Goal: Task Accomplishment & Management: Complete application form

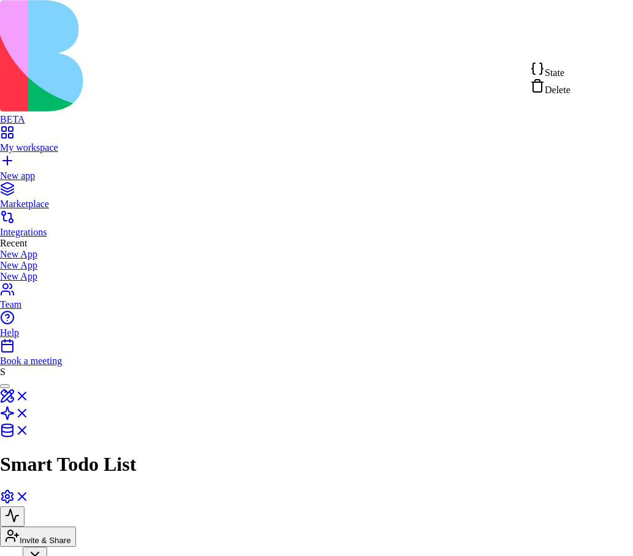
click at [564, 71] on span "State" at bounding box center [555, 72] width 20 height 10
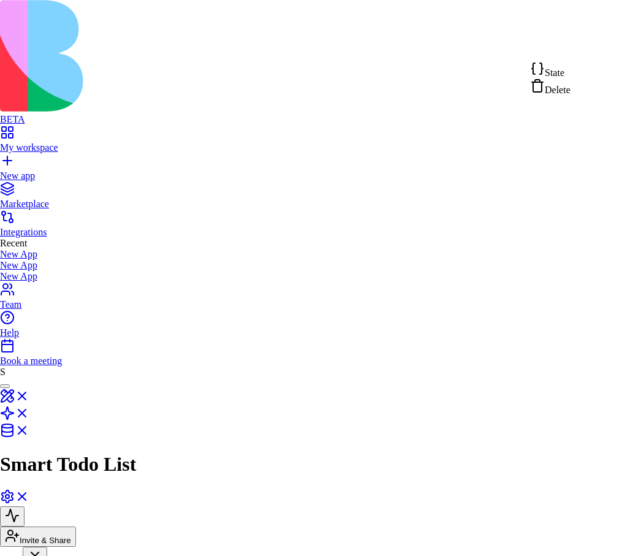
click at [570, 70] on div "State" at bounding box center [550, 69] width 40 height 17
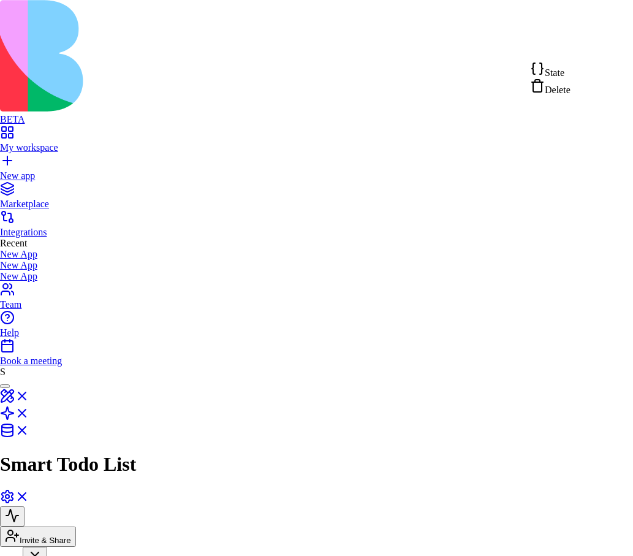
click at [554, 77] on span "State" at bounding box center [555, 72] width 20 height 10
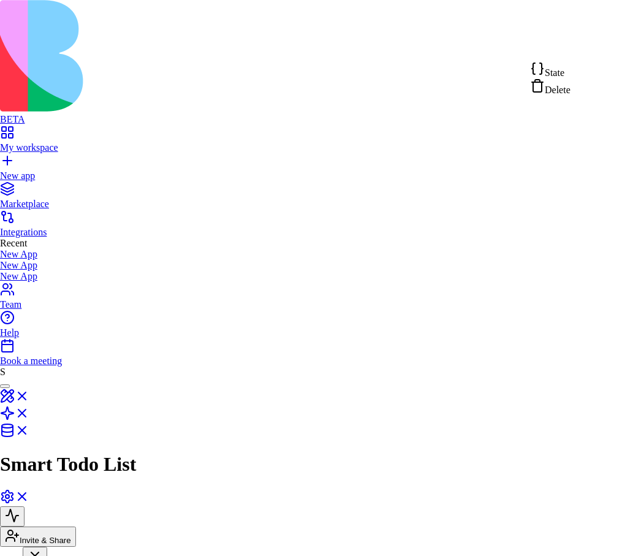
click at [564, 72] on span "State" at bounding box center [555, 72] width 20 height 10
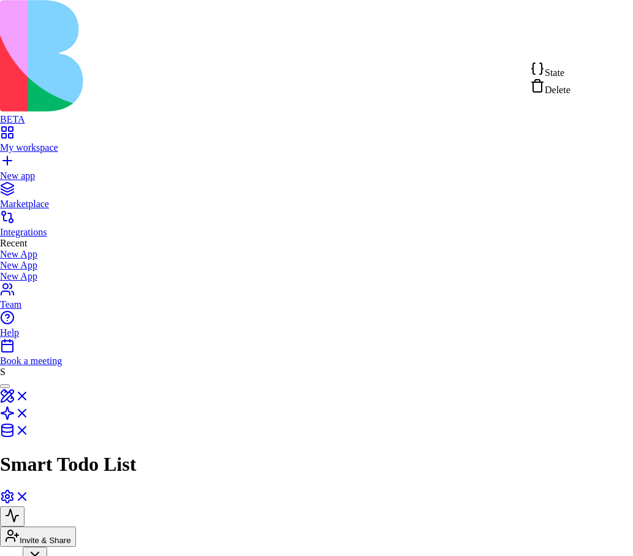
click at [564, 72] on span "State" at bounding box center [555, 72] width 20 height 10
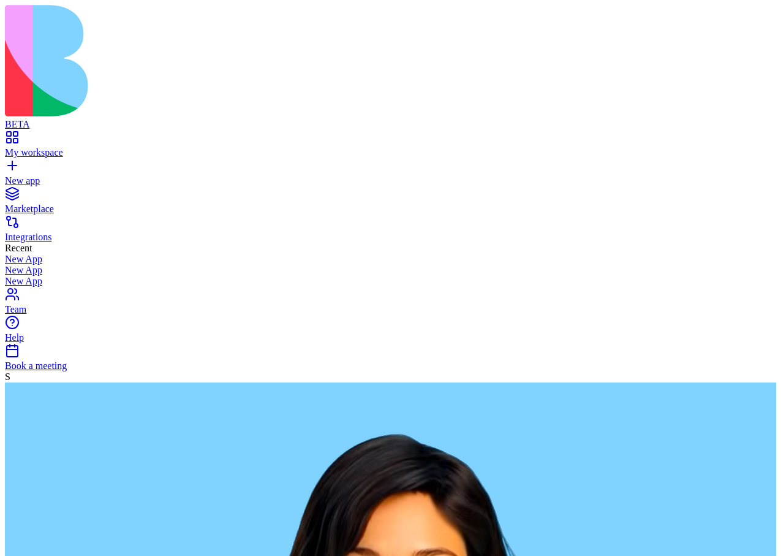
type textarea "**********"
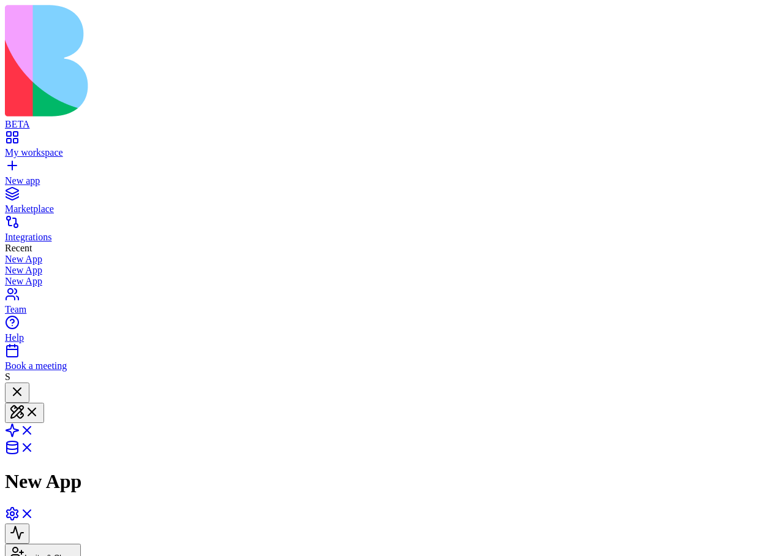
scroll to position [115, 0]
click at [34, 429] on link at bounding box center [19, 434] width 29 height 10
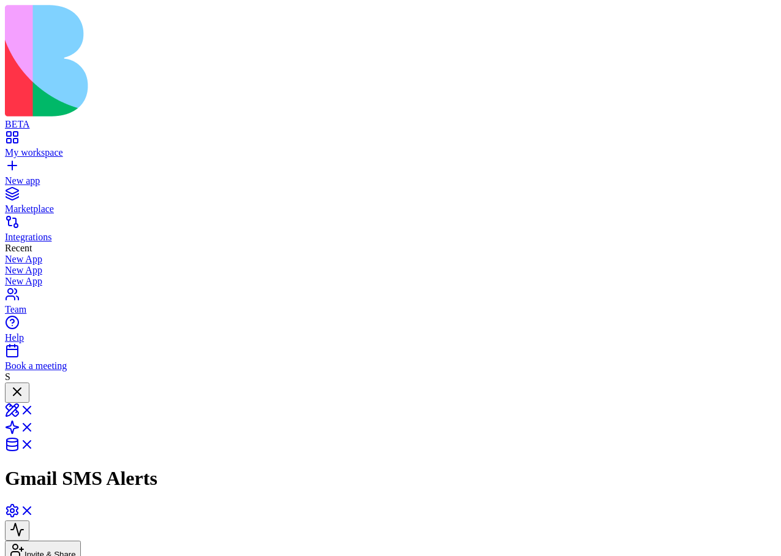
scroll to position [294, 0]
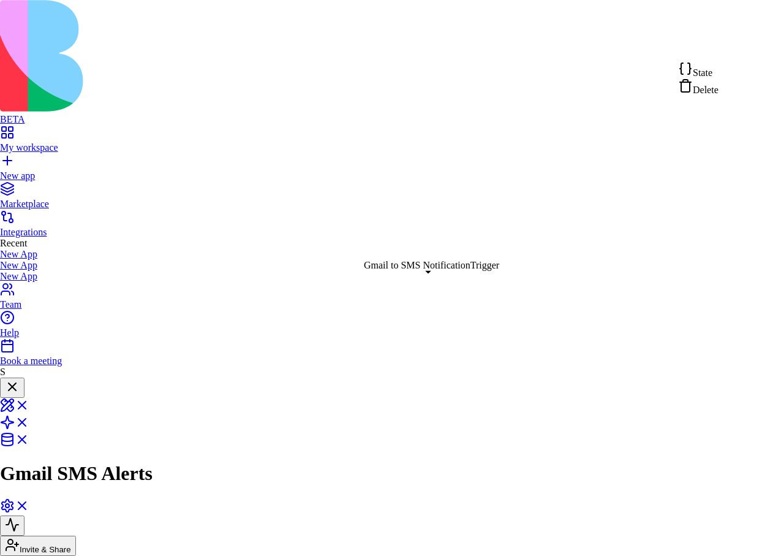
click at [700, 95] on div "Delete" at bounding box center [698, 86] width 40 height 17
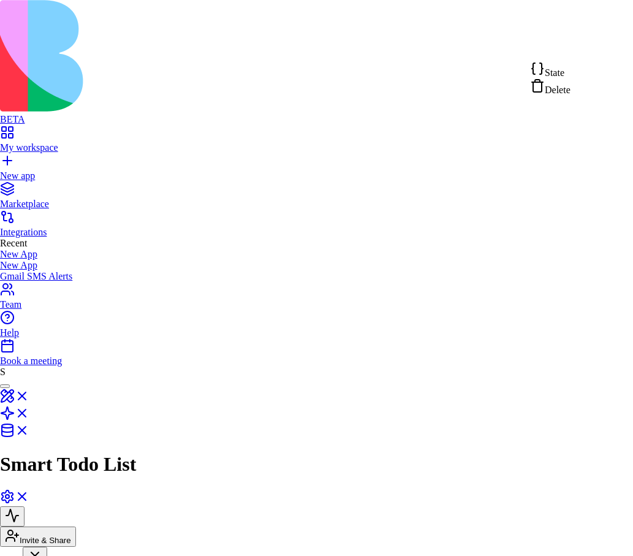
click at [564, 74] on span "State" at bounding box center [555, 72] width 20 height 10
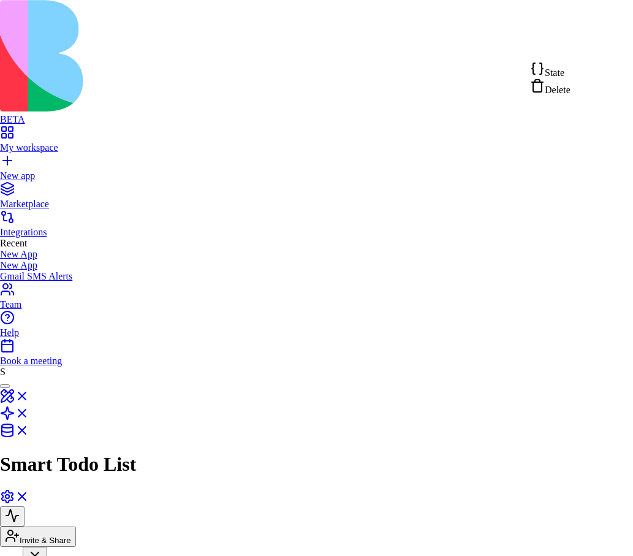
click at [570, 75] on div "State" at bounding box center [550, 69] width 40 height 17
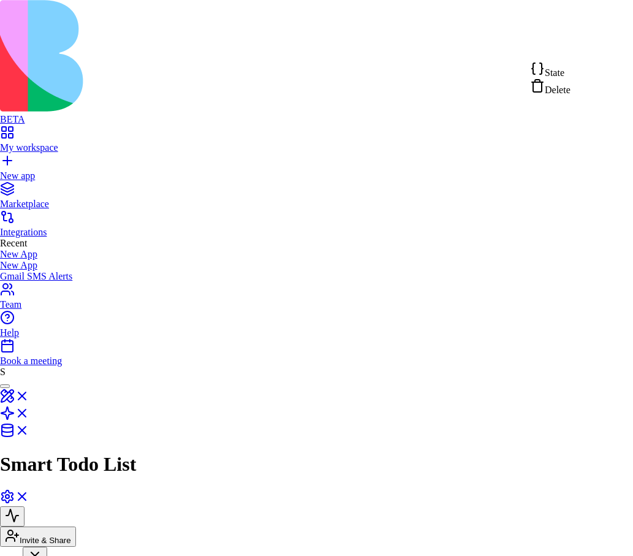
click at [564, 72] on span "State" at bounding box center [555, 72] width 20 height 10
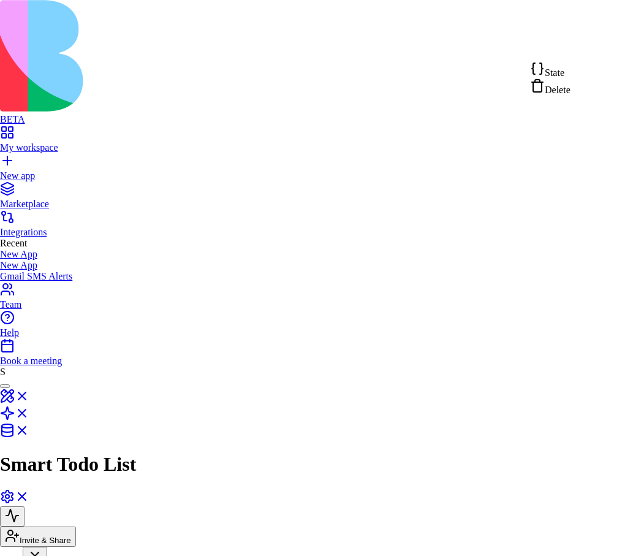
click at [570, 70] on div "State" at bounding box center [550, 69] width 40 height 17
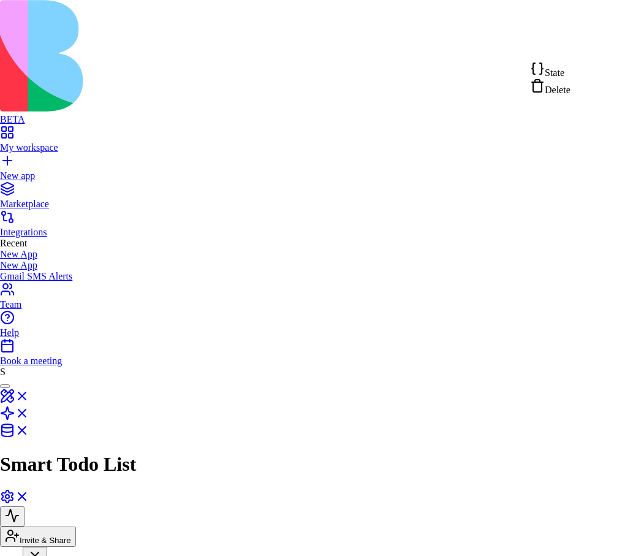
click at [570, 72] on div "State" at bounding box center [550, 69] width 40 height 17
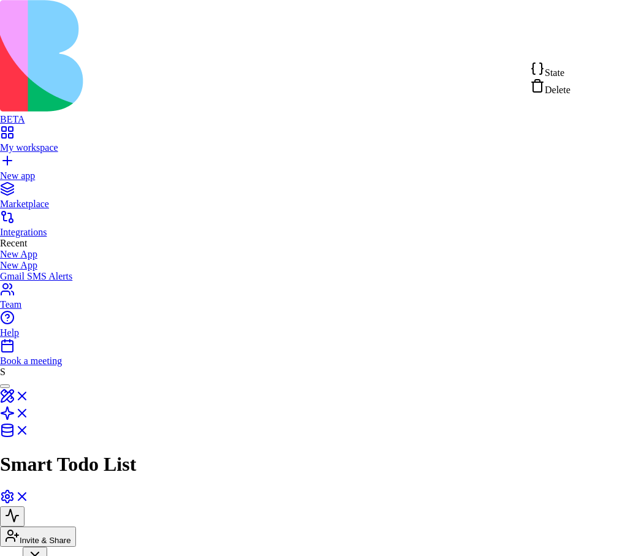
click at [564, 73] on span "State" at bounding box center [555, 72] width 20 height 10
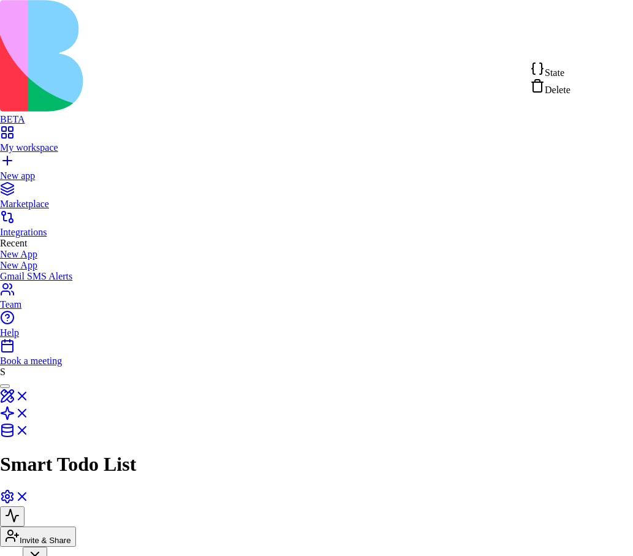
click at [564, 72] on span "State" at bounding box center [555, 72] width 20 height 10
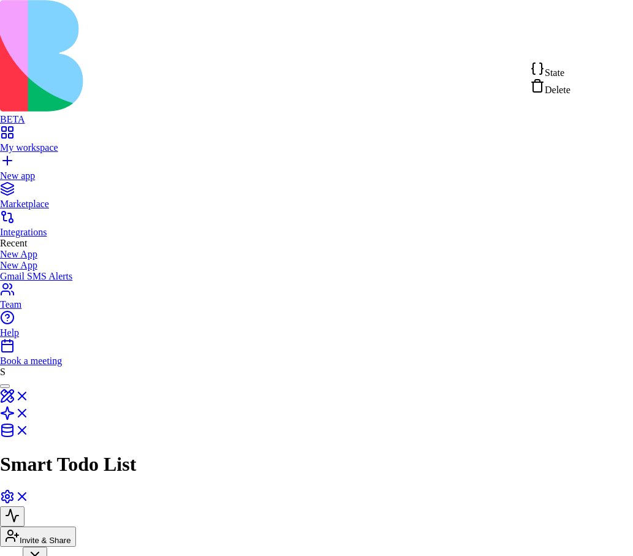
click at [564, 72] on span "State" at bounding box center [555, 72] width 20 height 10
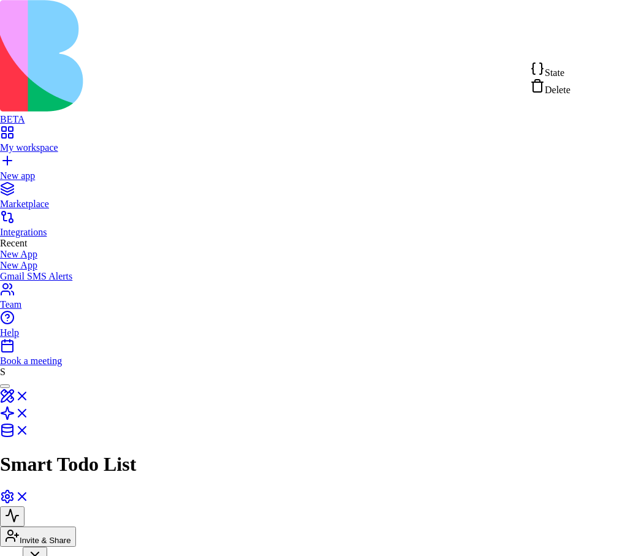
click at [564, 69] on span "State" at bounding box center [555, 72] width 20 height 10
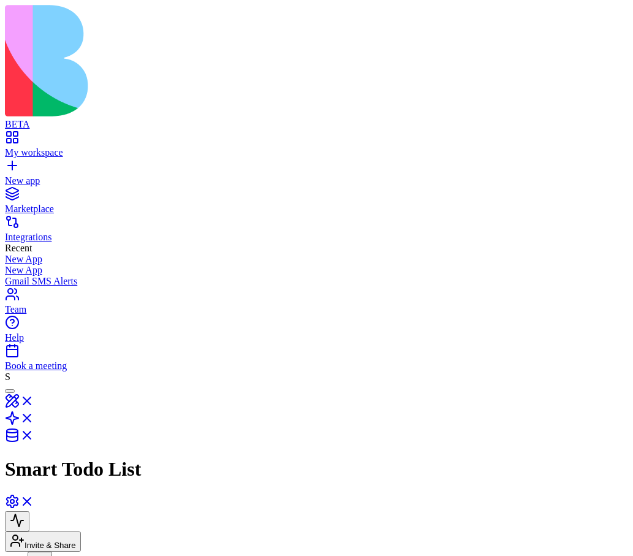
click at [14, 136] on link "My workspace" at bounding box center [316, 147] width 623 height 22
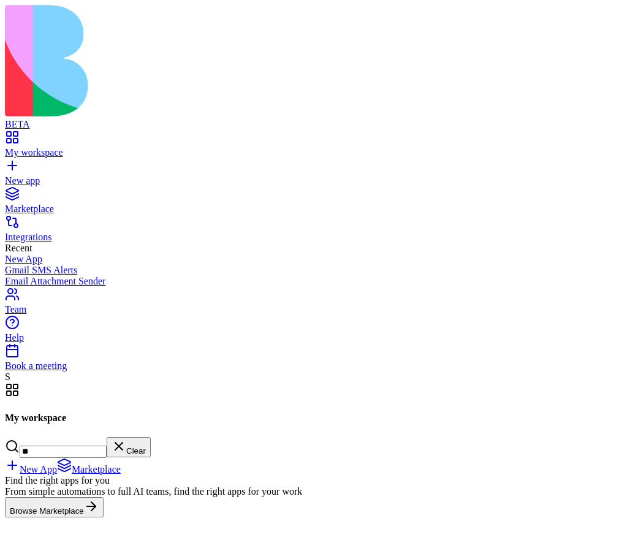
type input "*"
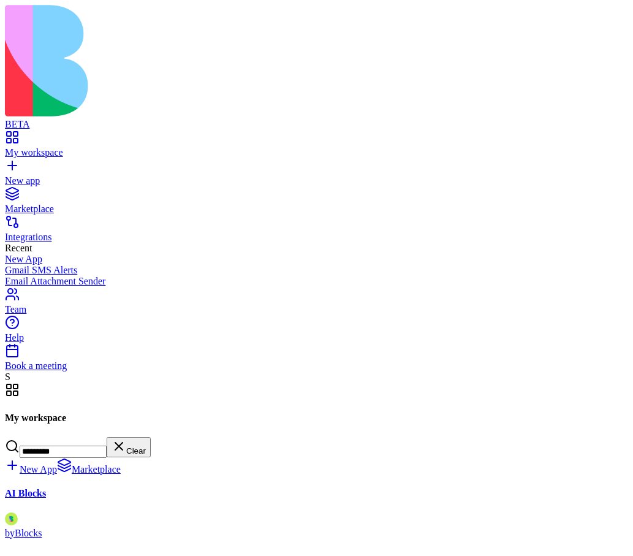
type input "*********"
click at [233, 512] on div at bounding box center [119, 512] width 229 height 0
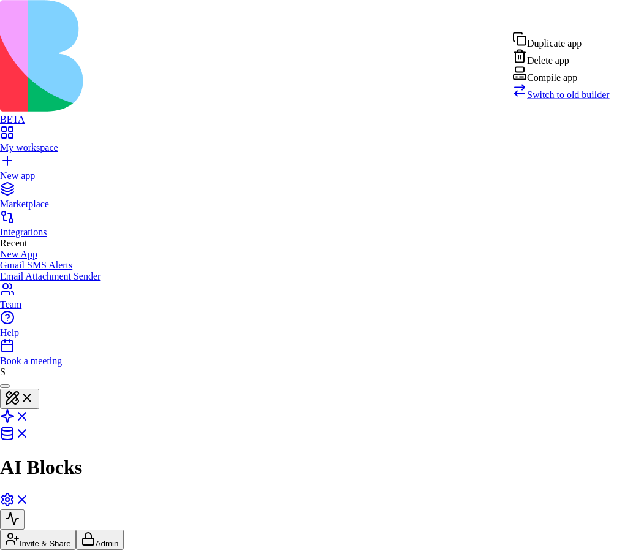
click at [564, 100] on span "Switch to old builder" at bounding box center [568, 94] width 83 height 10
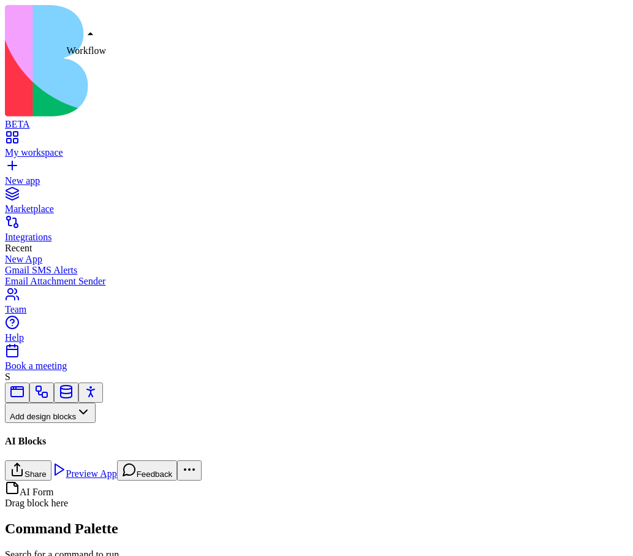
click at [49, 391] on link at bounding box center [41, 395] width 15 height 9
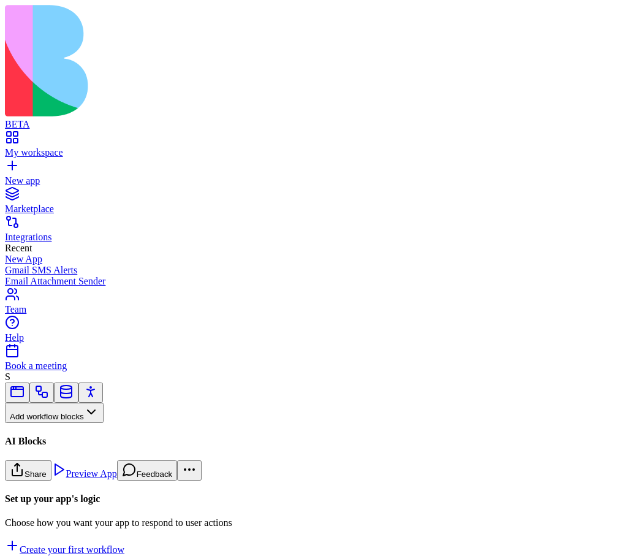
click at [67, 423] on button "Workflows" at bounding box center [36, 433] width 62 height 20
click at [84, 387] on div "Actions" at bounding box center [65, 382] width 58 height 17
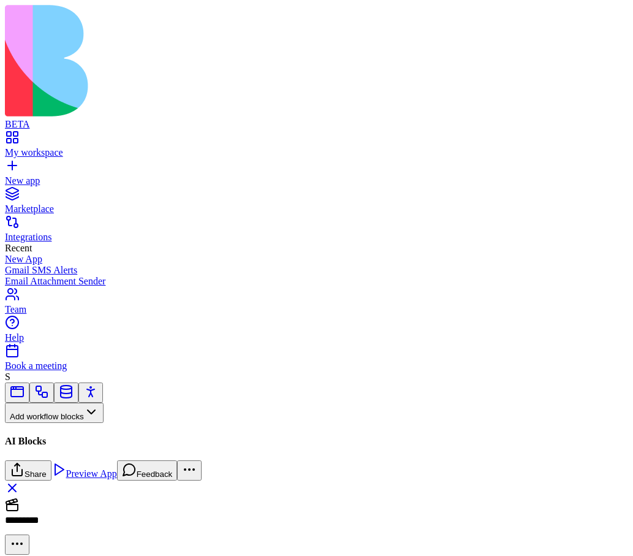
scroll to position [237, 0]
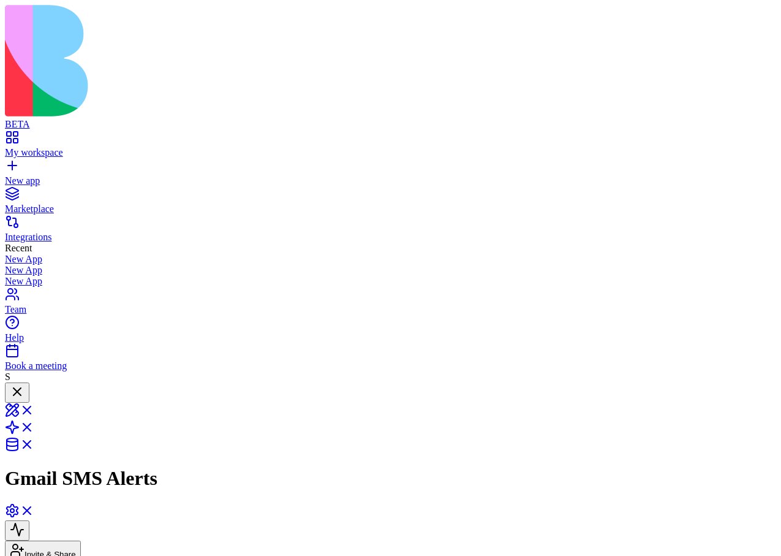
scroll to position [524, 0]
click at [23, 164] on link "New app" at bounding box center [390, 175] width 771 height 22
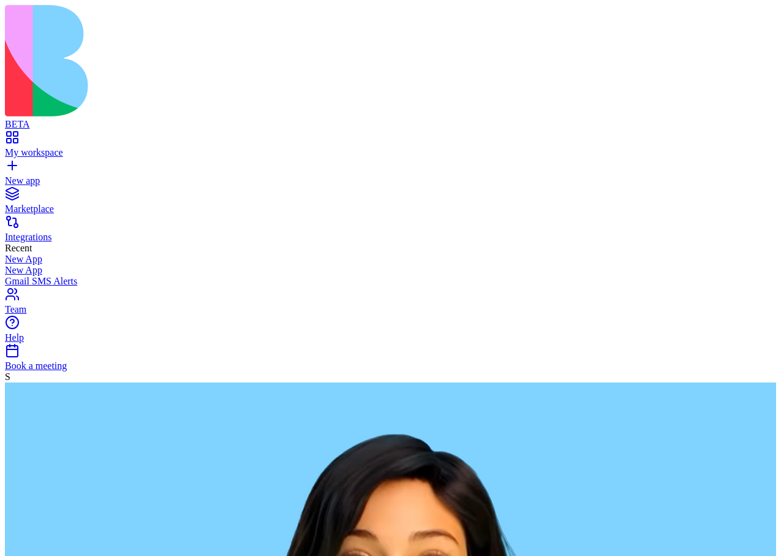
type textarea "*"
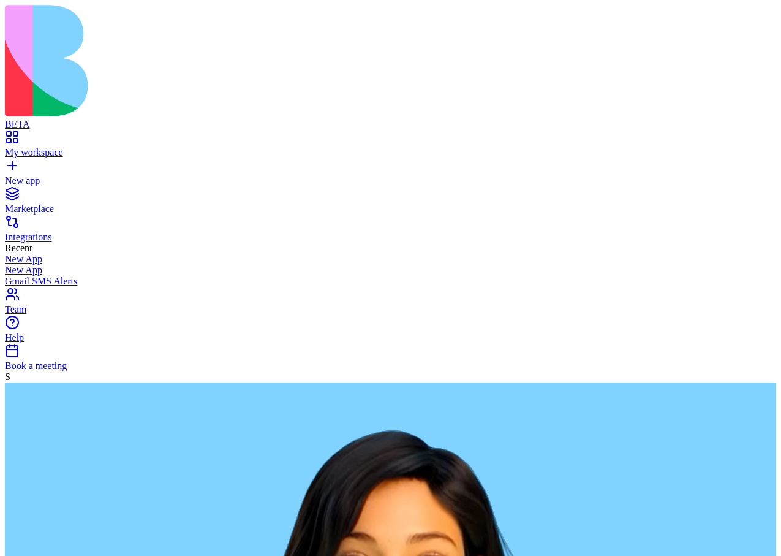
type textarea "**********"
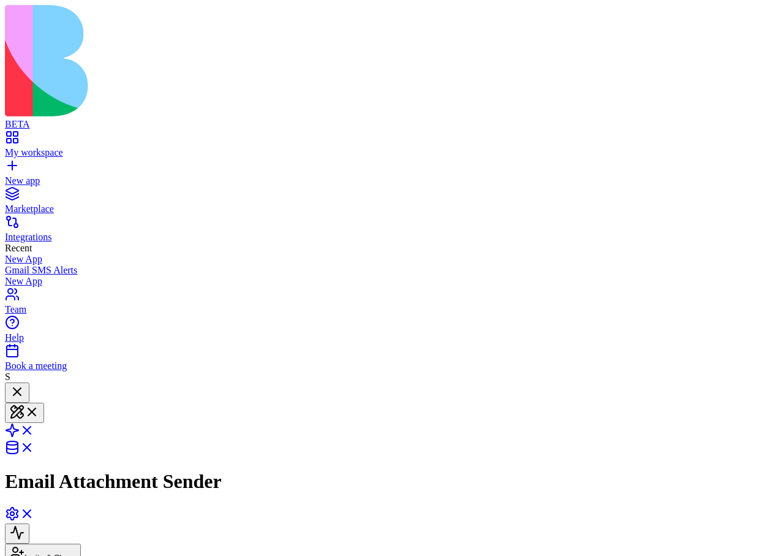
scroll to position [221, 0]
type input "*"
type input "**********"
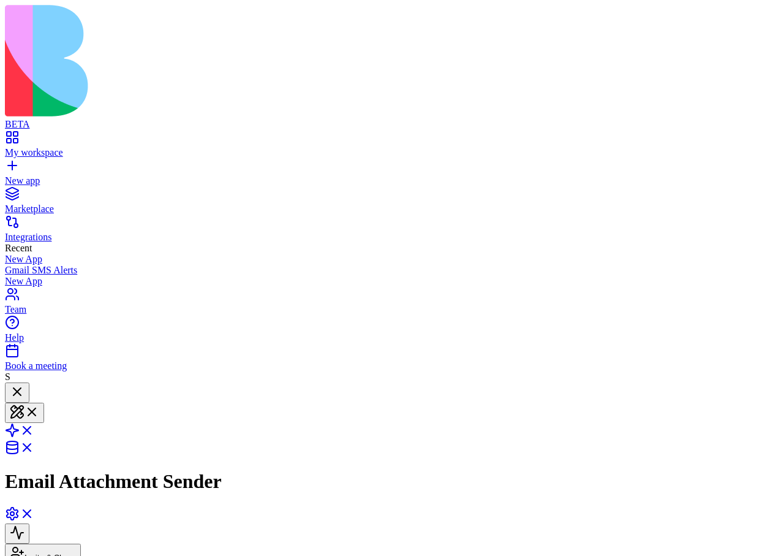
type input "**"
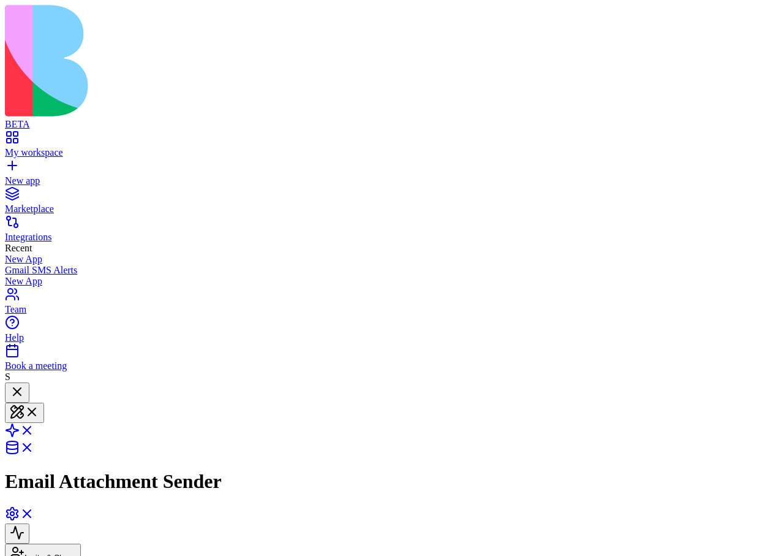
click at [34, 429] on span at bounding box center [34, 434] width 0 height 10
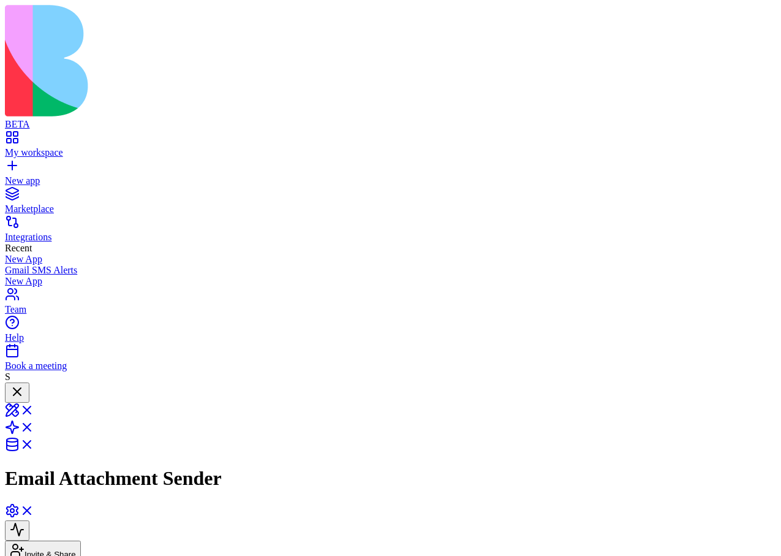
click at [34, 409] on link at bounding box center [19, 414] width 29 height 10
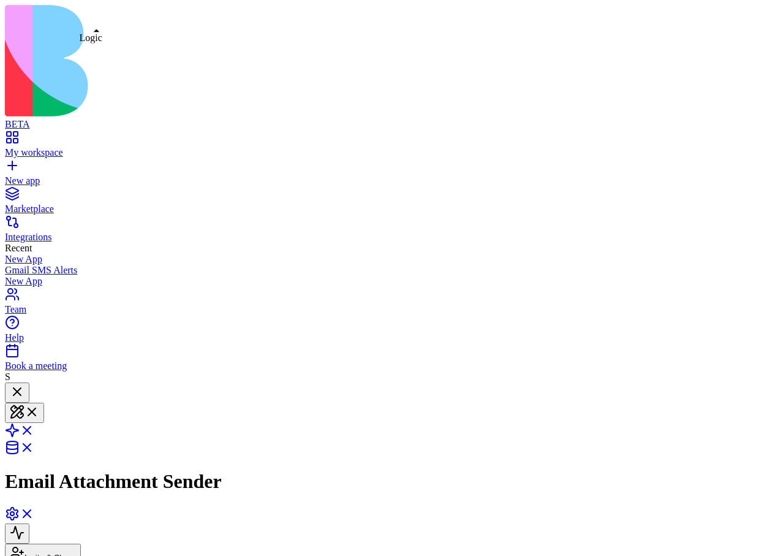
type input "**********"
type input "*"
type input "*******"
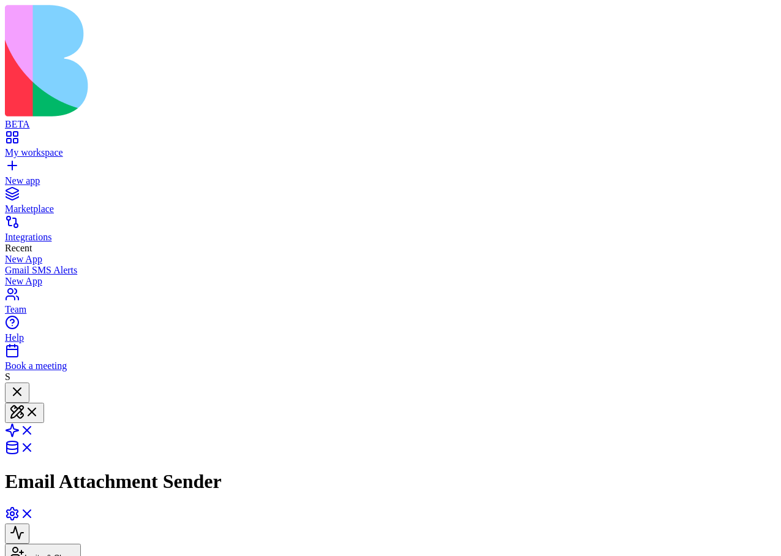
click at [19, 164] on link "New app" at bounding box center [390, 175] width 771 height 22
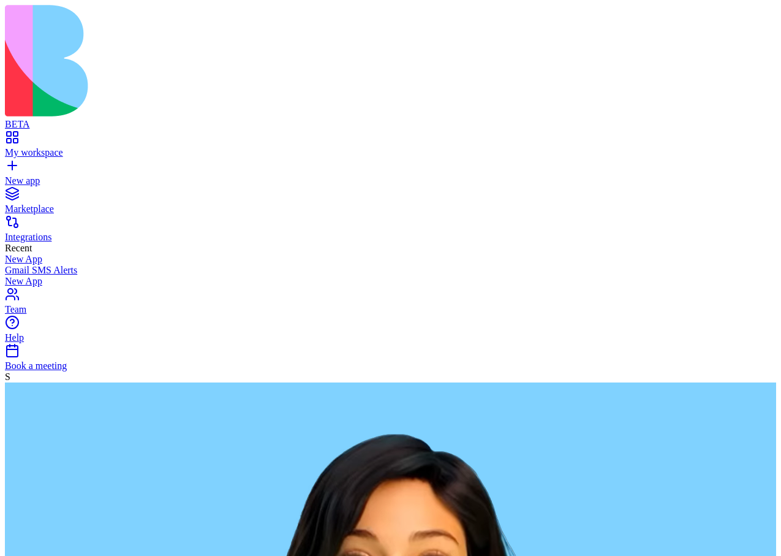
type textarea "*"
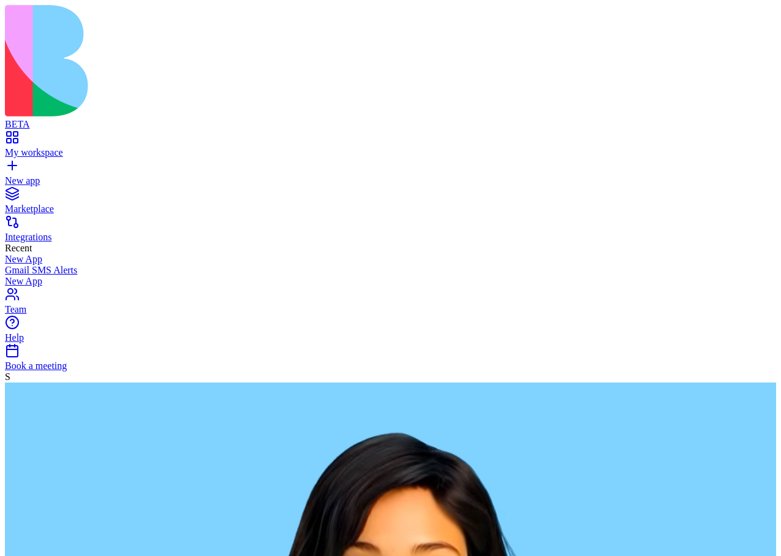
type textarea "**********"
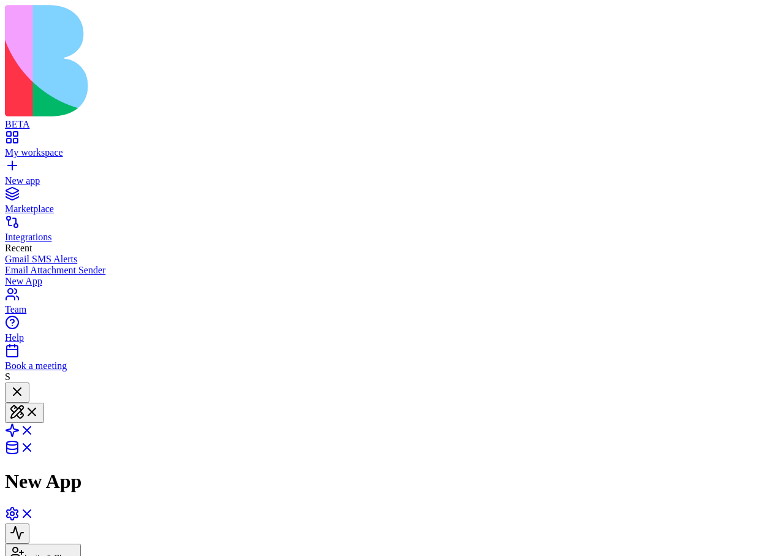
scroll to position [127, 0]
